Goal: Check status: Check status

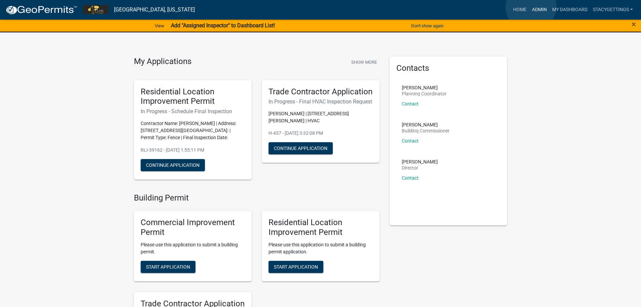
click at [531, 7] on link "Admin" at bounding box center [539, 9] width 20 height 13
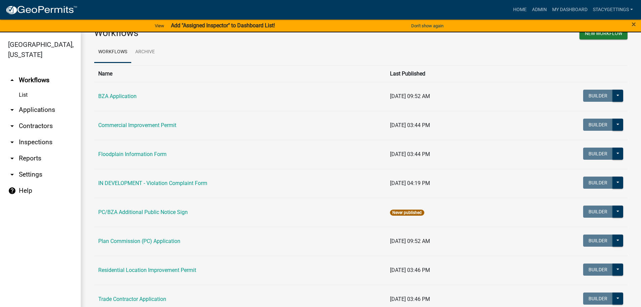
scroll to position [36, 0]
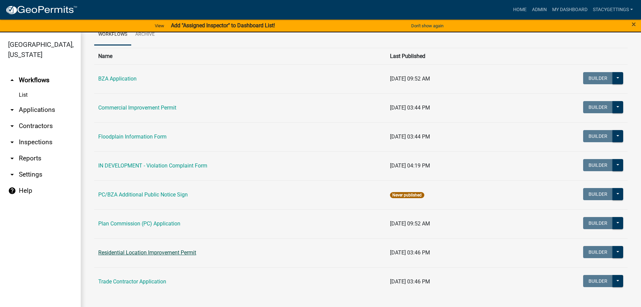
click at [163, 254] on link "Residential Location Improvement Permit" at bounding box center [147, 252] width 98 height 6
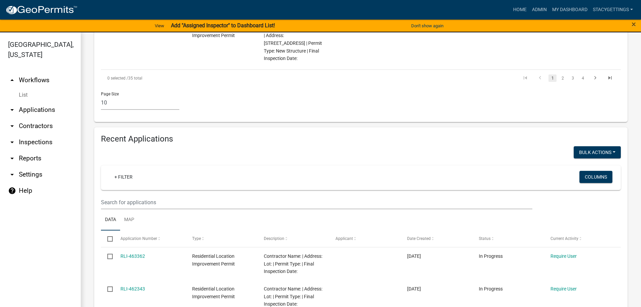
scroll to position [673, 0]
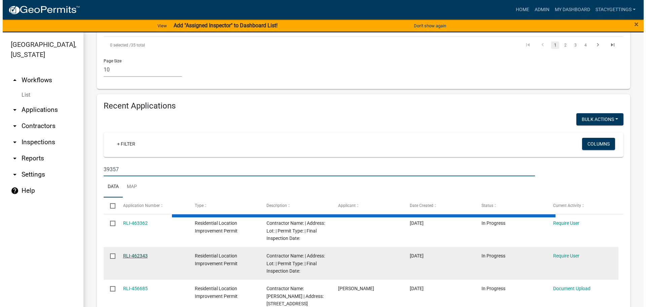
scroll to position [652, 0]
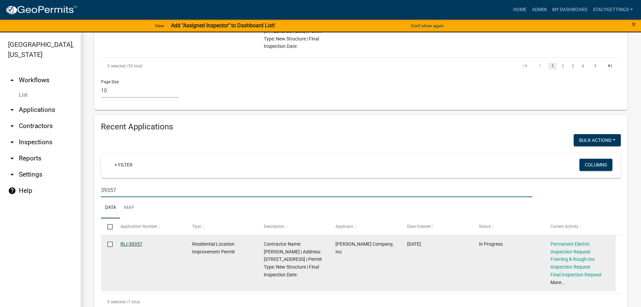
type input "39357"
click at [134, 241] on link "RLI-39357" at bounding box center [132, 243] width 22 height 5
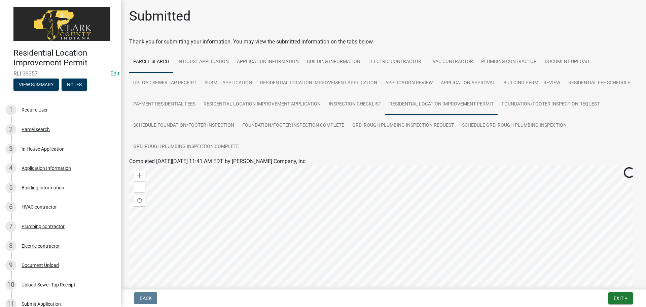
click at [468, 106] on link "Residential Location Improvement Permit" at bounding box center [441, 105] width 112 height 22
click at [204, 170] on link "Residential Location Improvement Permit" at bounding box center [178, 169] width 98 height 6
